Goal: Task Accomplishment & Management: Use online tool/utility

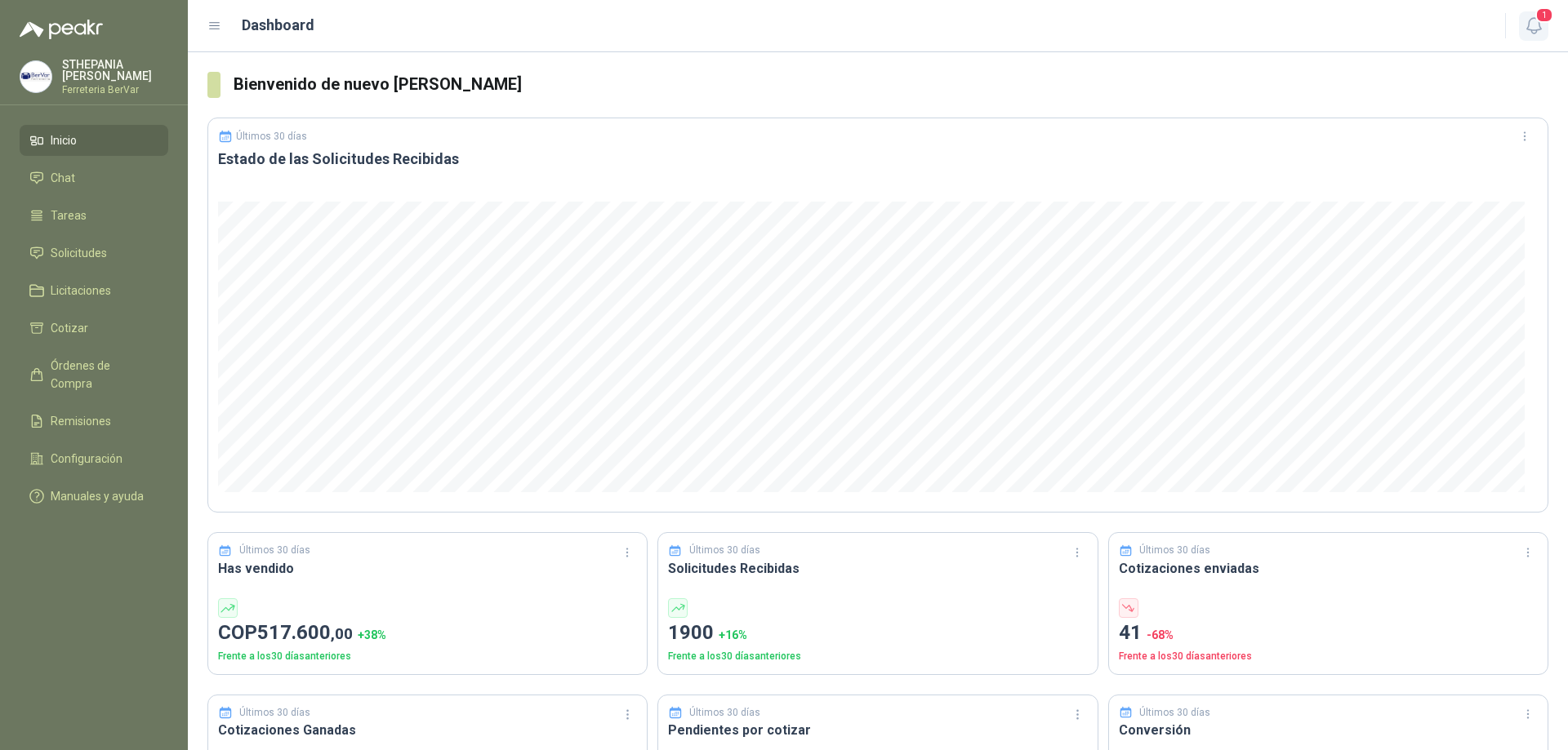
click at [1532, 26] on icon "button" at bounding box center [1534, 26] width 20 height 20
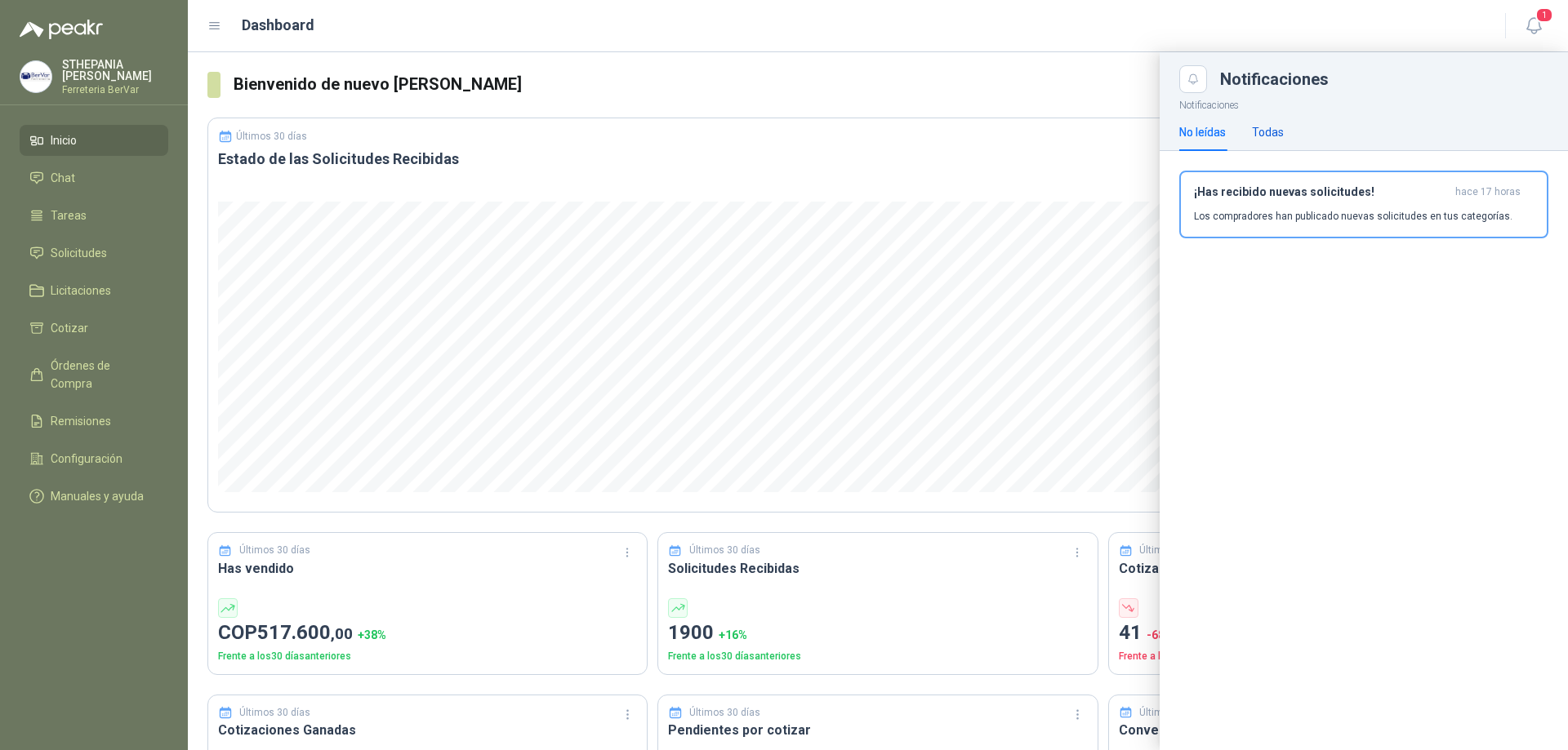
click at [1260, 126] on div "Todas" at bounding box center [1267, 131] width 31 height 18
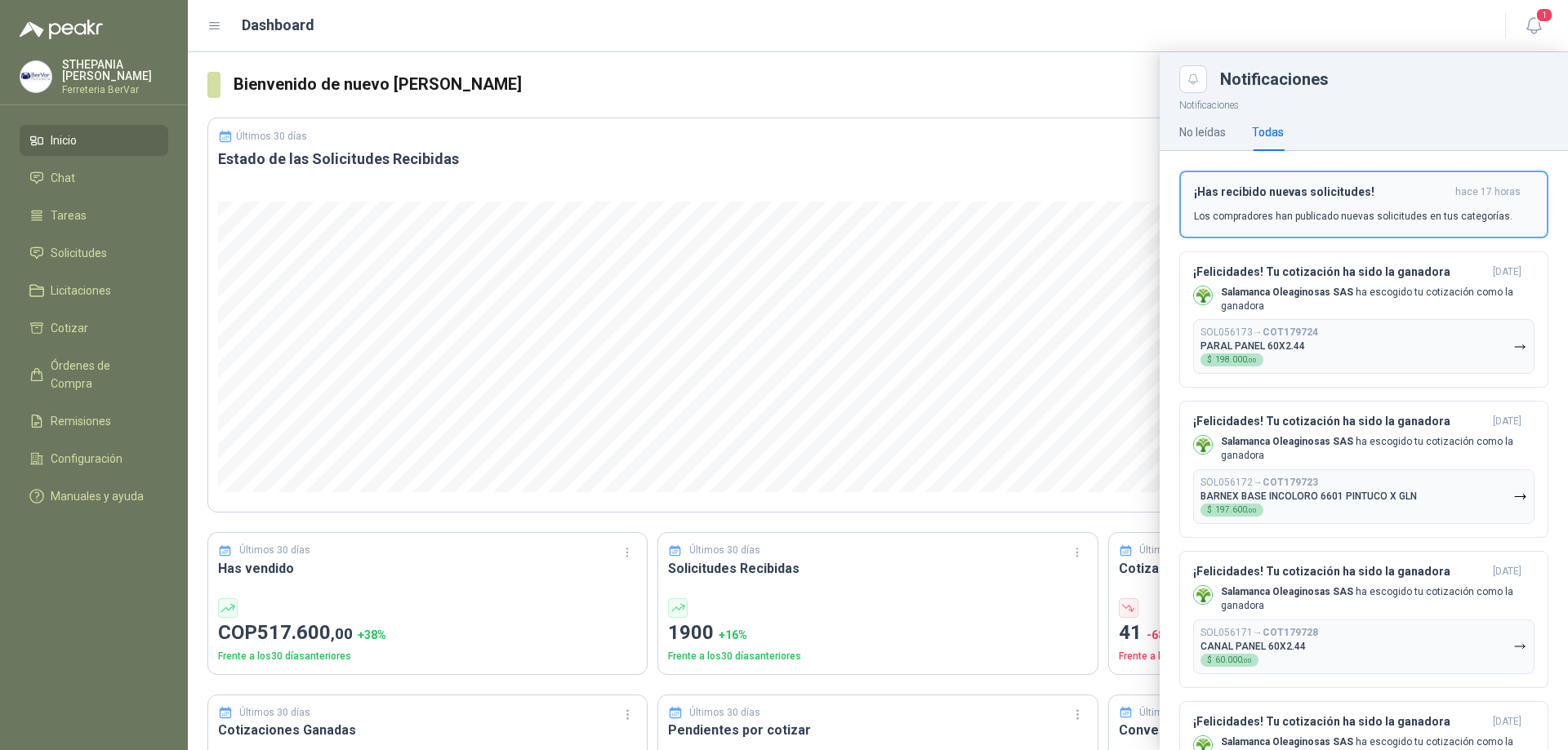
click at [1278, 216] on p "Los compradores han publicado nuevas solicitudes en tus categorías." at bounding box center [1352, 216] width 318 height 15
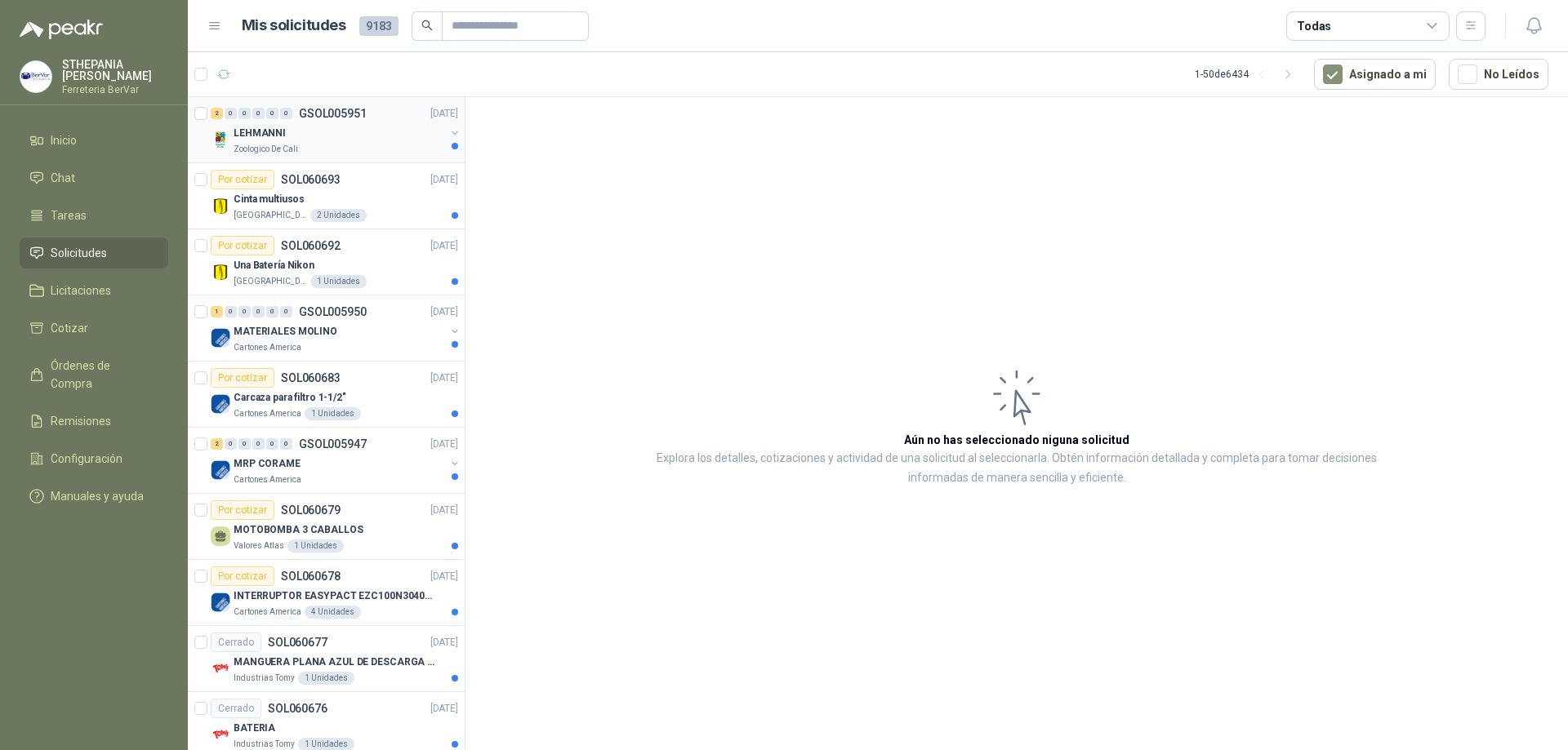
click at [355, 153] on div "Zoologico De Cali" at bounding box center [339, 149] width 212 height 13
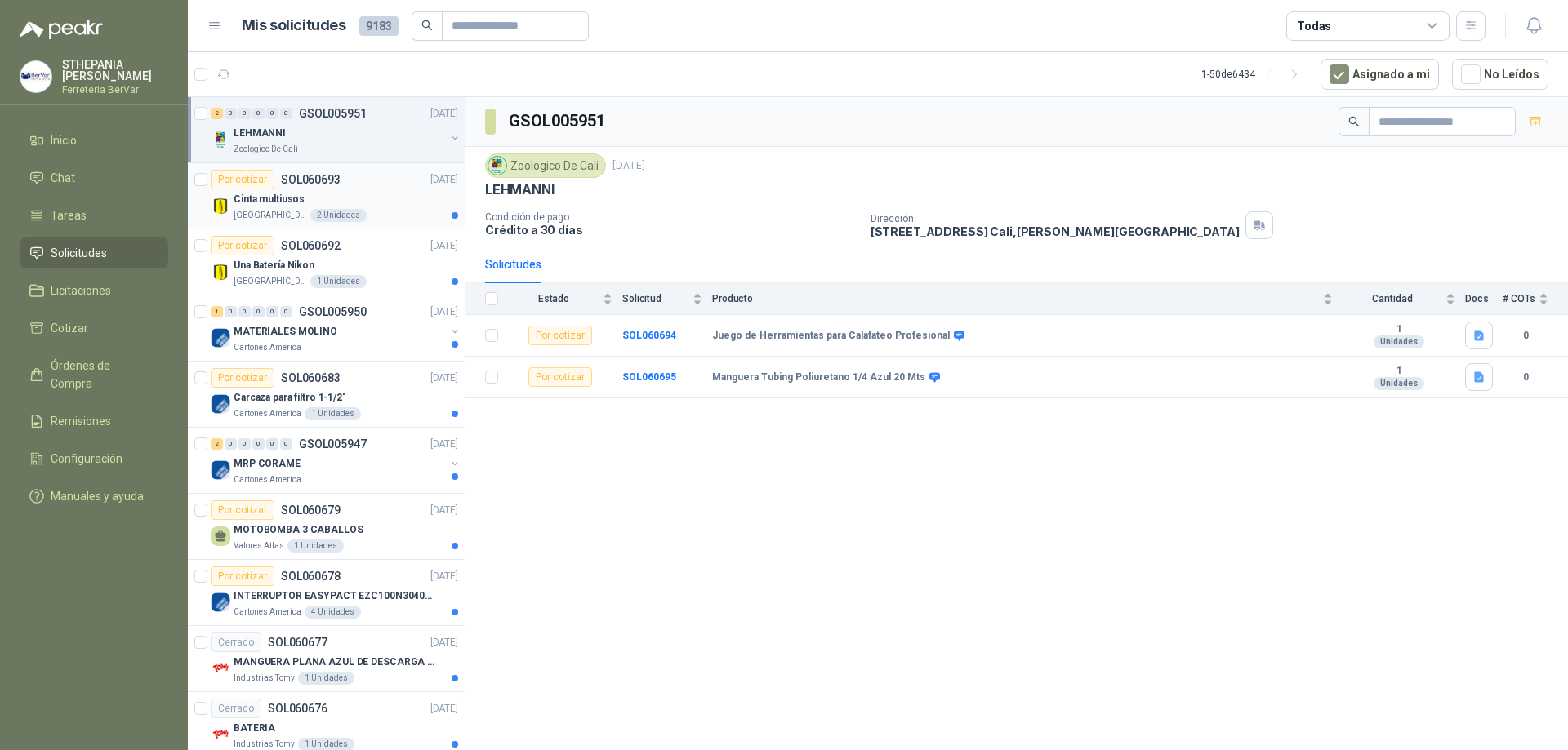
click at [391, 184] on div "Por cotizar SOL060693 [DATE]" at bounding box center [334, 179] width 247 height 19
